Goal: Information Seeking & Learning: Learn about a topic

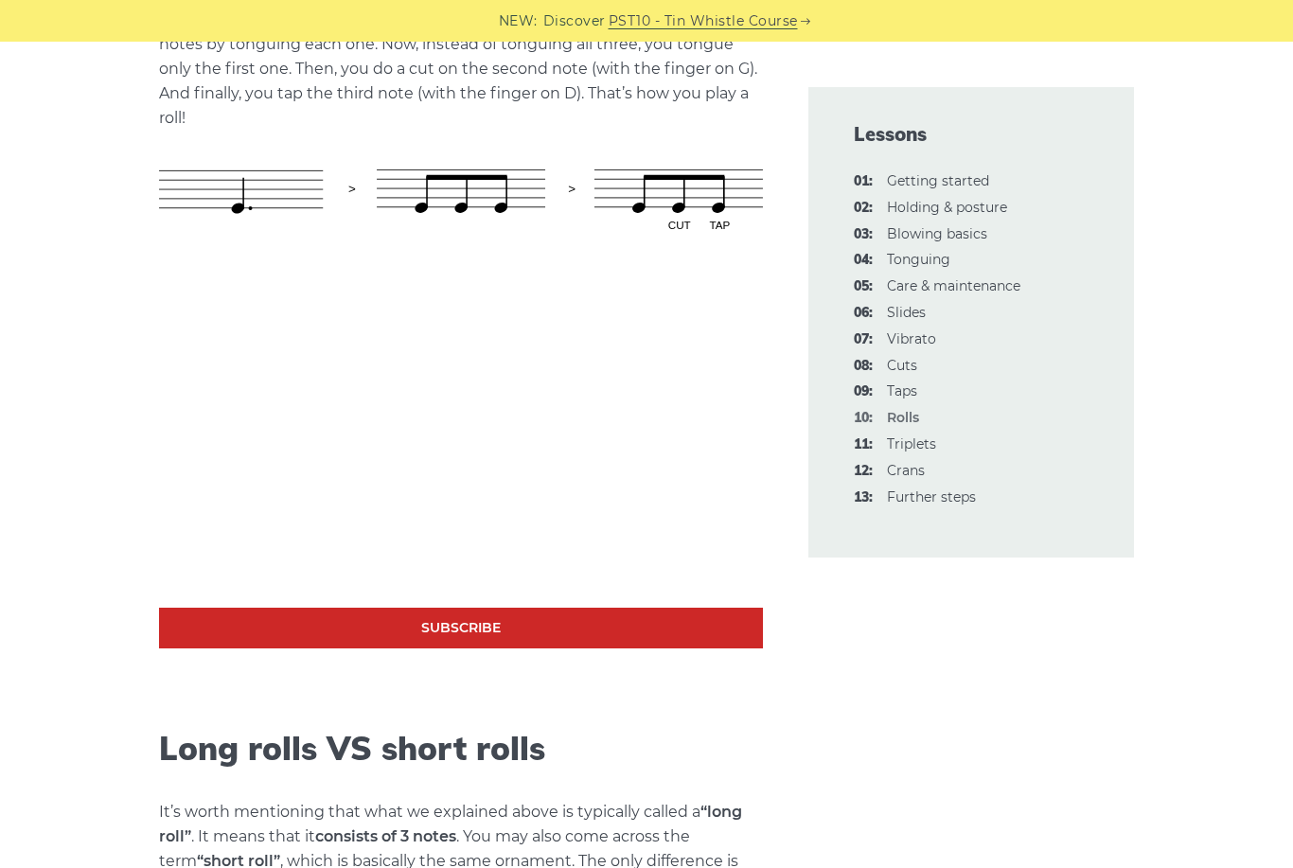
click at [907, 305] on link "06: Slides" at bounding box center [906, 312] width 39 height 17
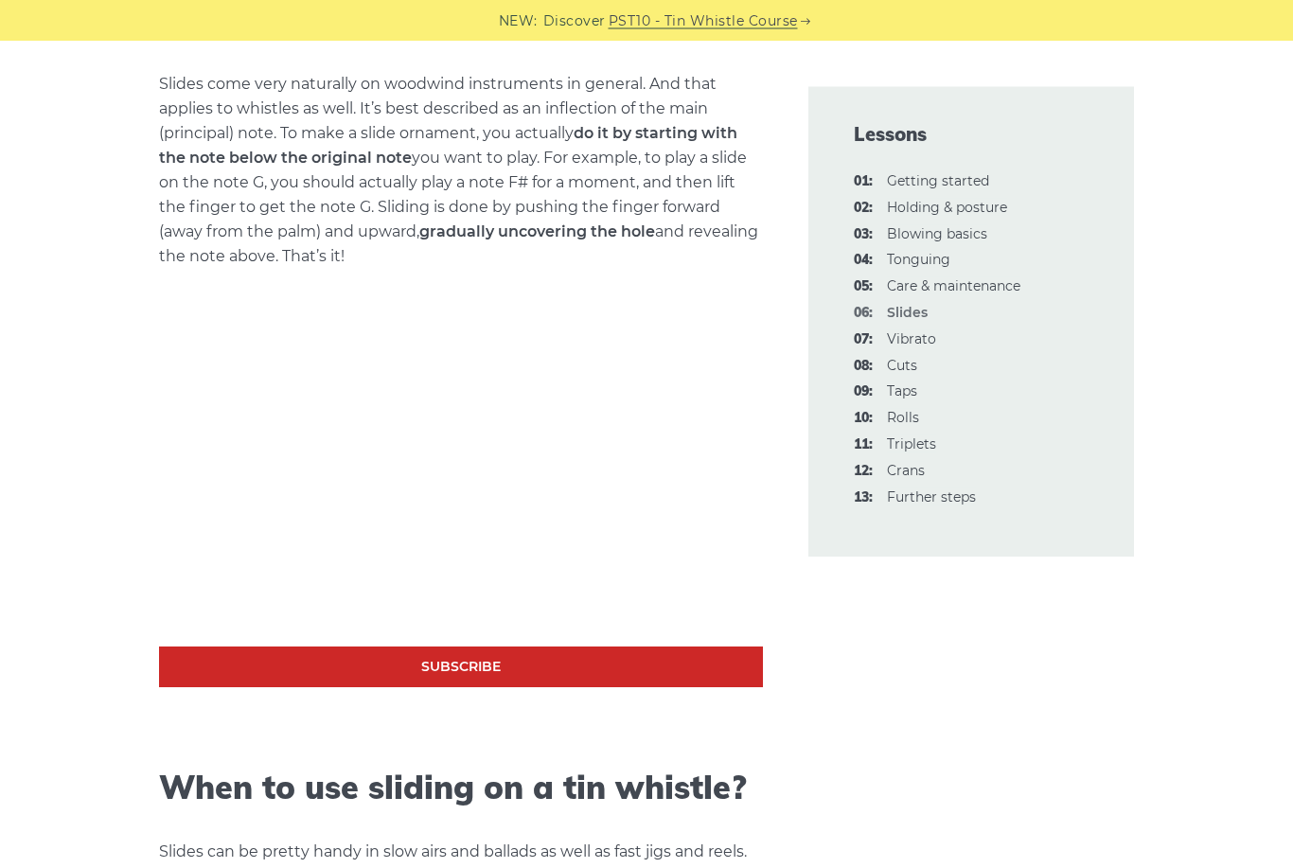
scroll to position [753, 0]
click at [899, 332] on link "07: Vibrato" at bounding box center [911, 338] width 49 height 17
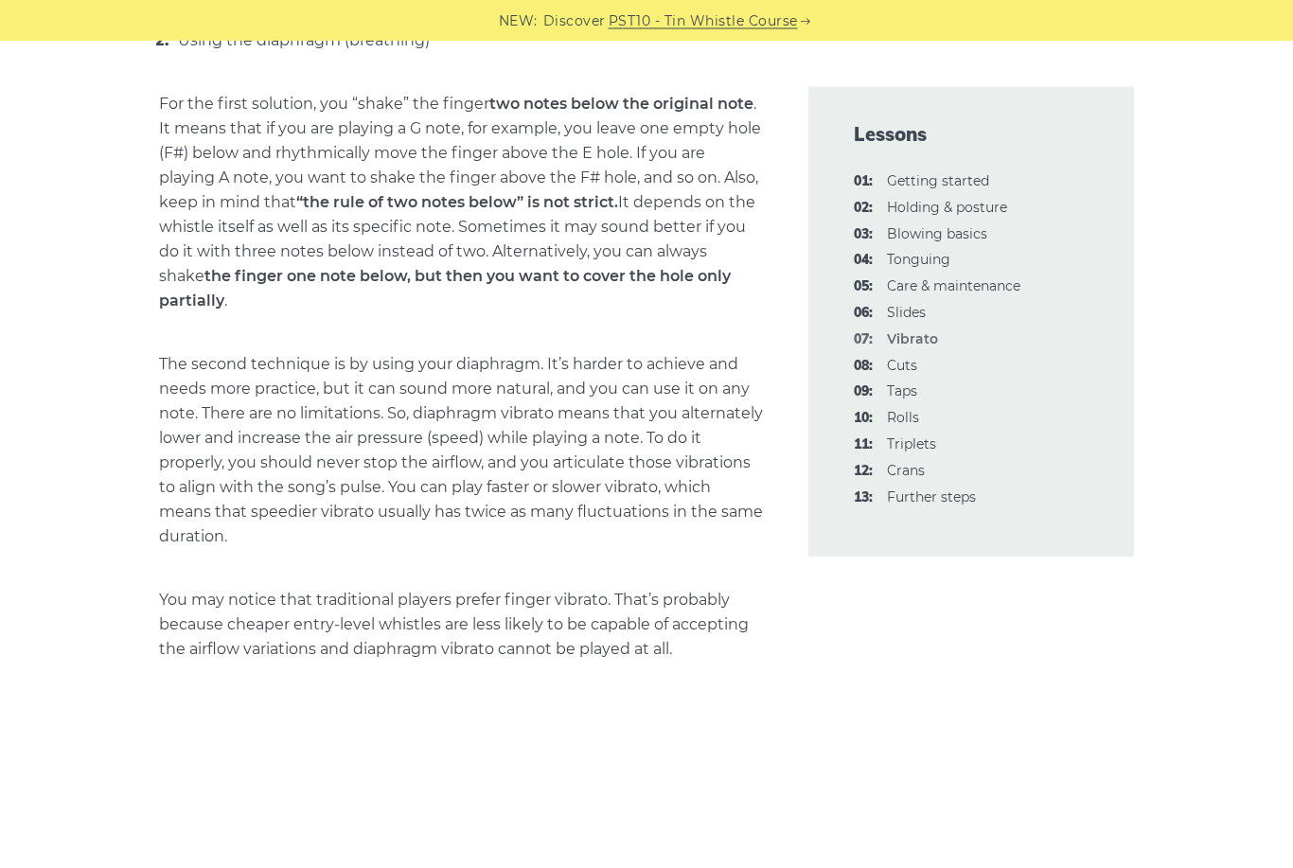
scroll to position [1245, 0]
click at [897, 365] on link "08: Cuts" at bounding box center [902, 365] width 30 height 17
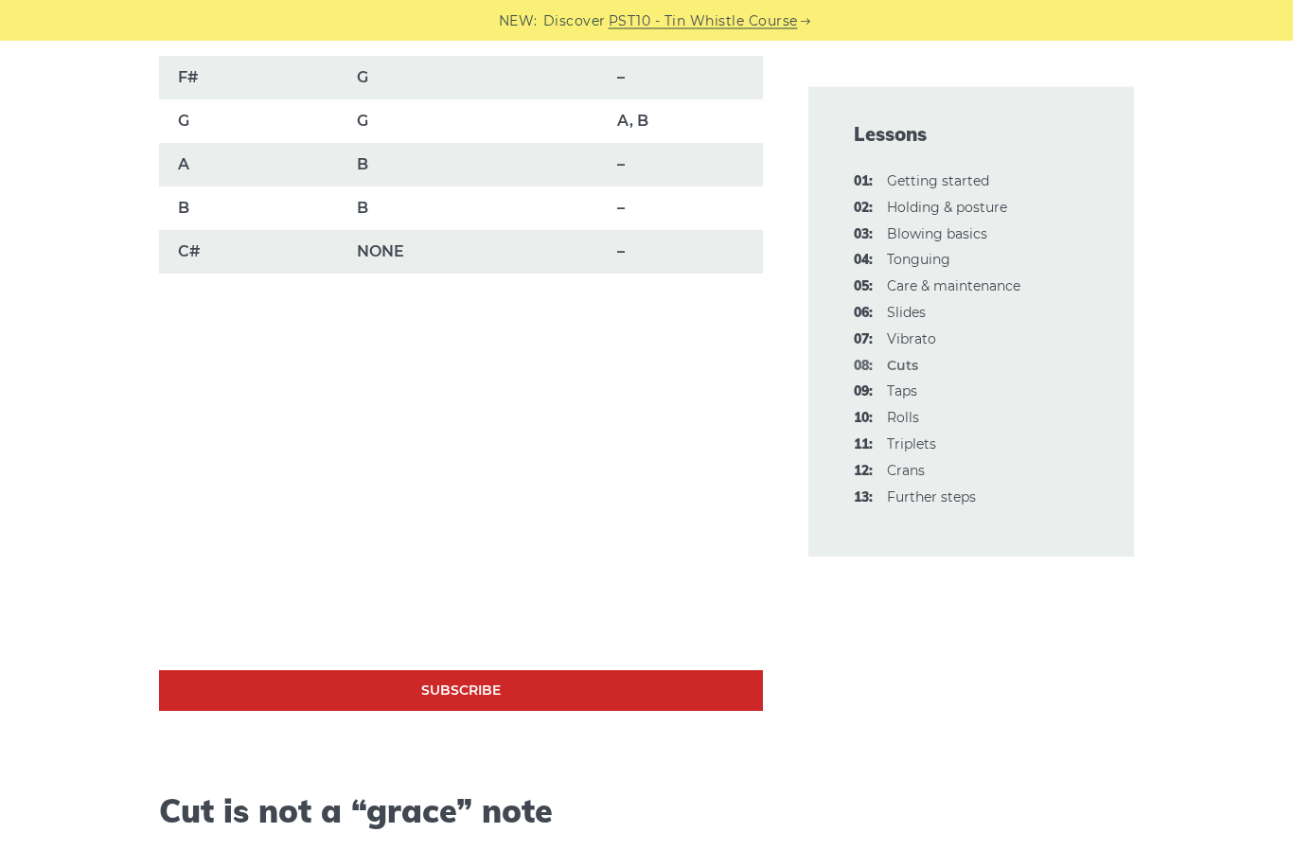
scroll to position [1585, 0]
click at [183, 671] on link "Subscribe" at bounding box center [461, 690] width 604 height 41
